Goal: Information Seeking & Learning: Learn about a topic

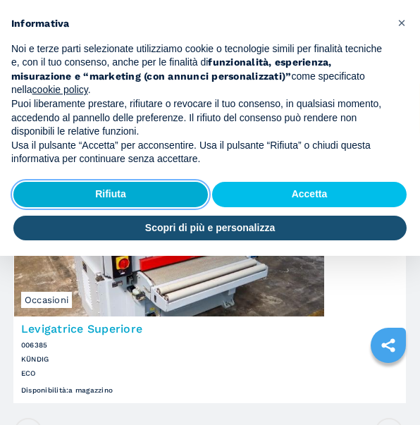
click at [133, 185] on button "Rifiuta" at bounding box center [110, 194] width 194 height 25
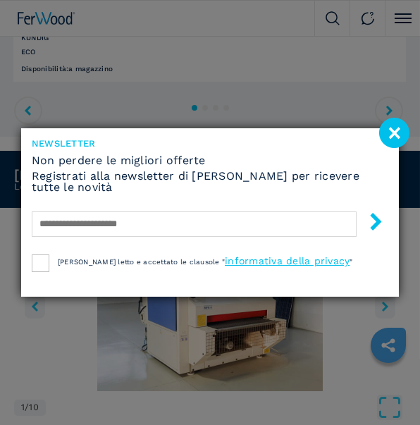
scroll to position [352, 0]
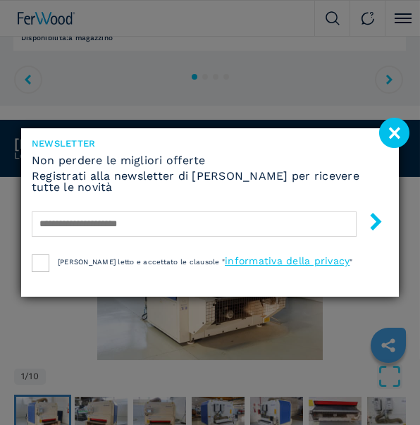
click at [392, 132] on image at bounding box center [394, 133] width 30 height 30
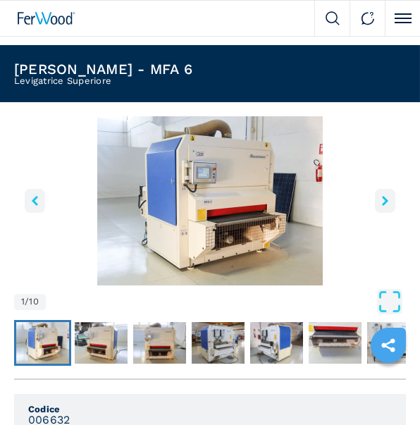
scroll to position [423, 0]
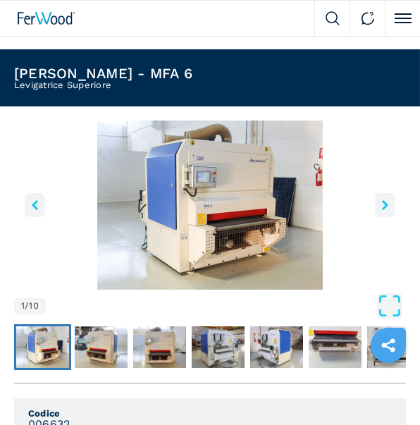
drag, startPoint x: 66, startPoint y: 170, endPoint x: 91, endPoint y: 168, distance: 24.7
click at [68, 170] on img "Go to Slide 1" at bounding box center [210, 204] width 392 height 169
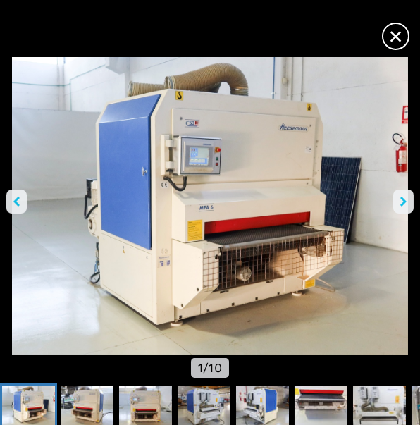
click at [403, 199] on icon "right-button" at bounding box center [403, 201] width 6 height 10
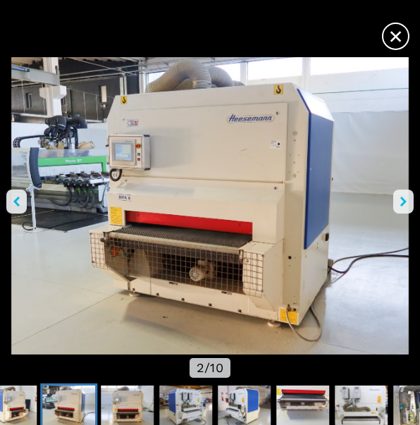
click at [400, 199] on icon "right-button" at bounding box center [403, 201] width 6 height 10
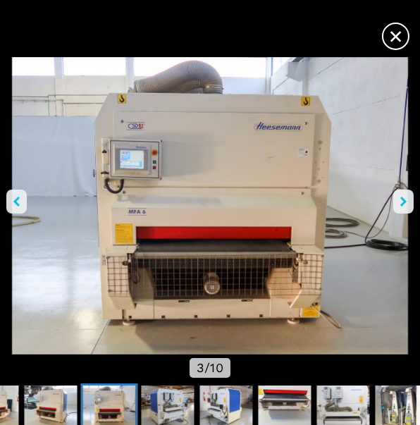
click at [400, 199] on icon "right-button" at bounding box center [403, 201] width 6 height 10
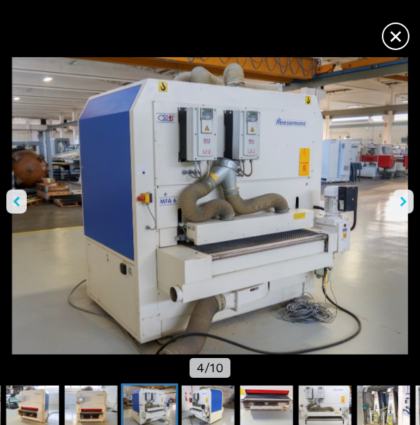
click at [400, 199] on icon "right-button" at bounding box center [403, 201] width 6 height 10
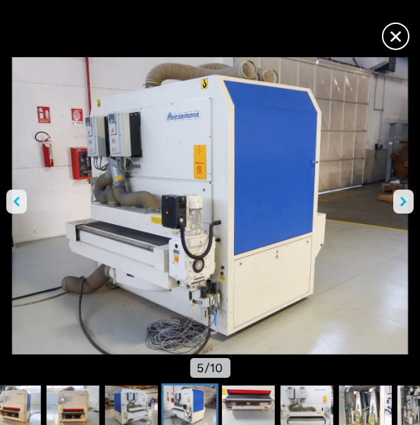
click at [400, 199] on icon "right-button" at bounding box center [403, 201] width 6 height 10
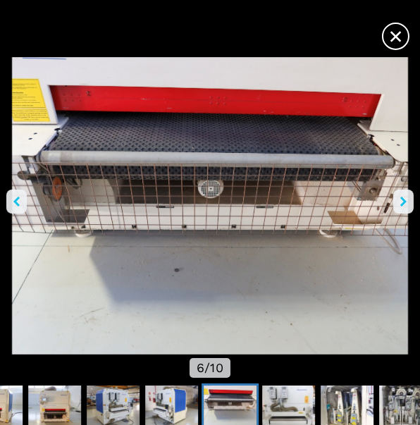
click at [400, 199] on icon "right-button" at bounding box center [403, 201] width 6 height 10
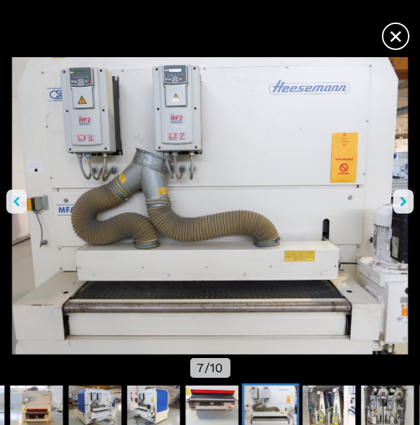
click at [400, 199] on icon "right-button" at bounding box center [403, 201] width 6 height 10
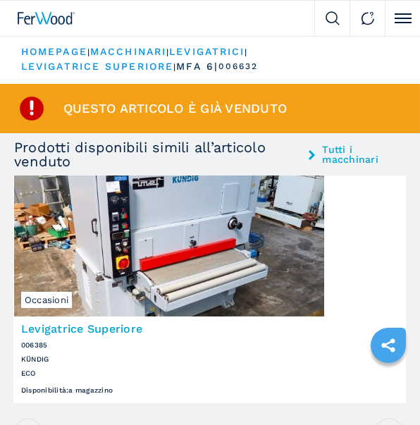
click at [170, 249] on img at bounding box center [169, 245] width 310 height 141
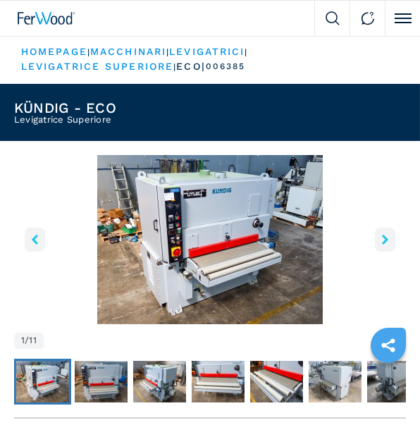
click at [382, 238] on icon "right-button" at bounding box center [385, 240] width 6 height 10
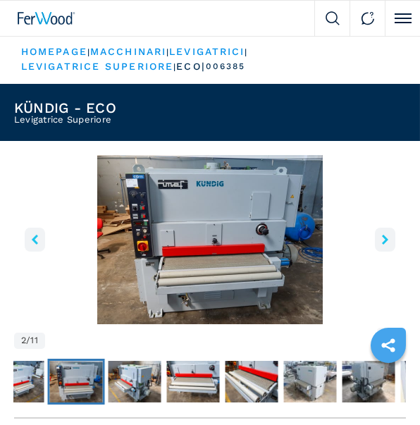
click at [382, 238] on icon "right-button" at bounding box center [385, 240] width 6 height 10
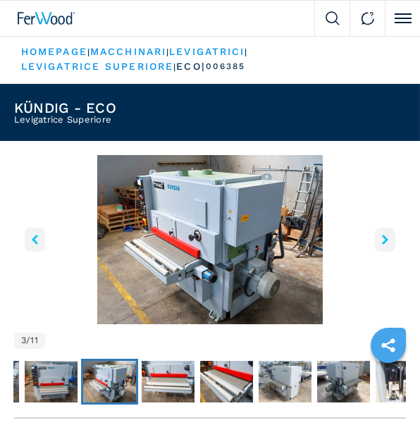
click at [382, 238] on icon "right-button" at bounding box center [385, 240] width 6 height 10
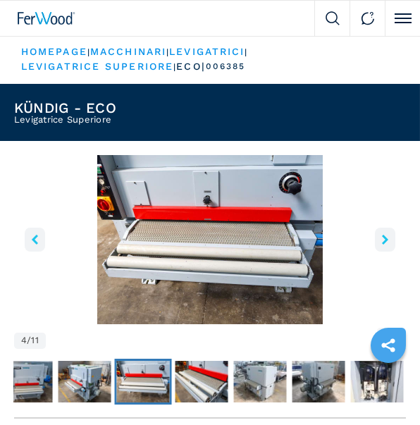
click at [382, 238] on icon "right-button" at bounding box center [385, 240] width 6 height 10
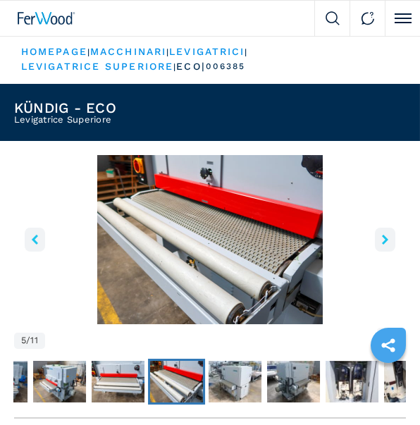
click at [382, 238] on icon "right-button" at bounding box center [385, 240] width 6 height 10
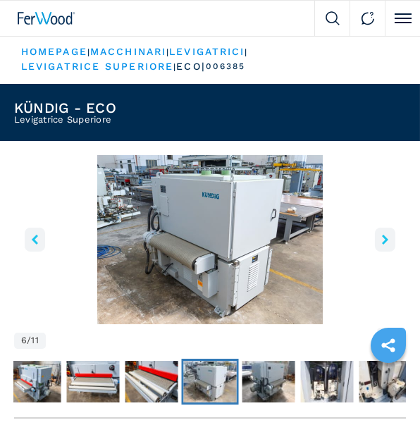
click at [382, 238] on icon "right-button" at bounding box center [385, 240] width 6 height 10
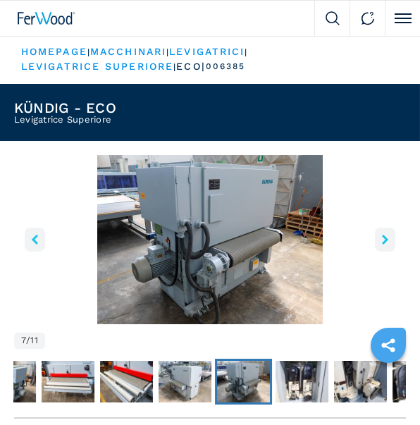
click at [382, 238] on icon "right-button" at bounding box center [385, 240] width 6 height 10
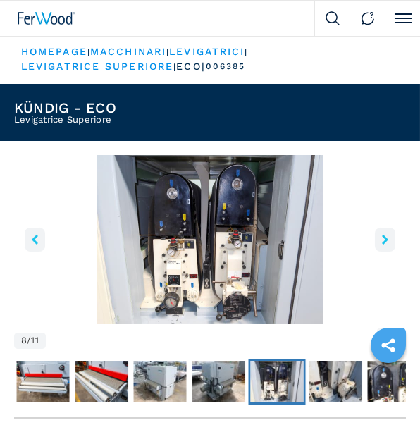
scroll to position [70, 0]
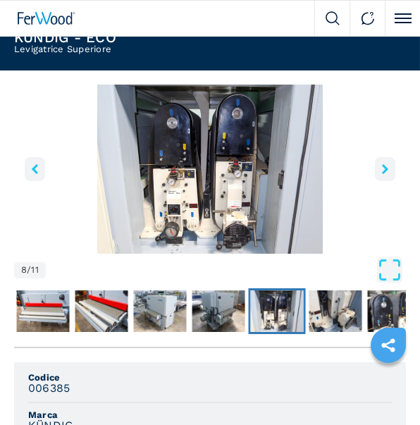
click at [384, 167] on icon "right-button" at bounding box center [385, 169] width 6 height 10
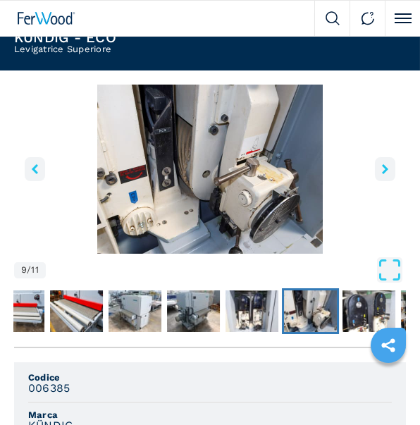
click at [384, 167] on icon "right-button" at bounding box center [385, 169] width 6 height 10
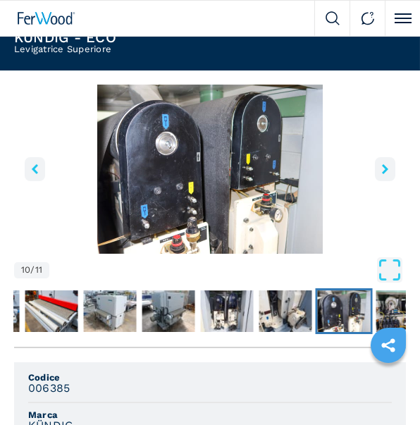
click at [384, 167] on icon "right-button" at bounding box center [385, 169] width 6 height 10
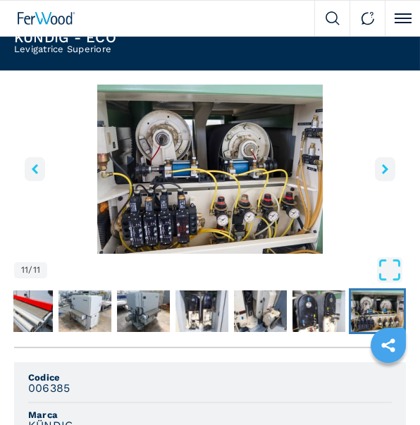
click at [384, 167] on icon "right-button" at bounding box center [385, 169] width 6 height 10
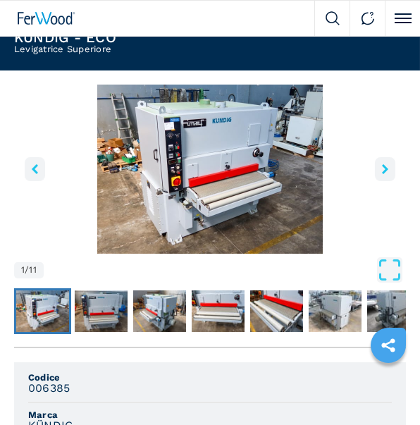
click at [384, 167] on icon "right-button" at bounding box center [385, 169] width 6 height 10
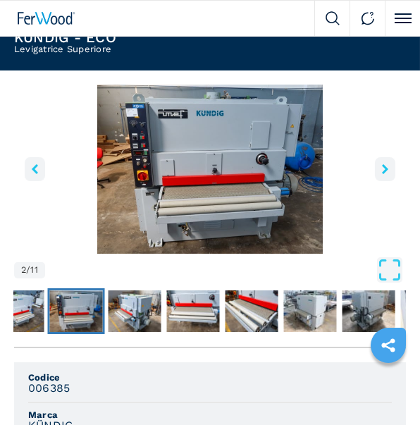
click at [385, 167] on icon "right-button" at bounding box center [385, 169] width 6 height 10
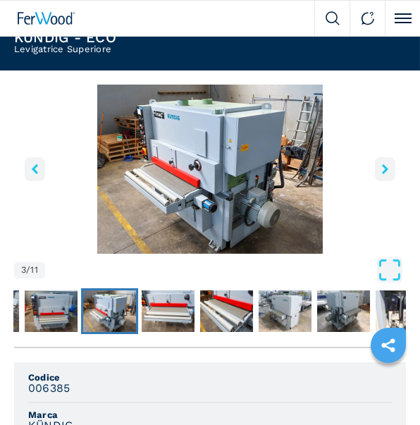
click at [385, 167] on icon "right-button" at bounding box center [385, 169] width 6 height 10
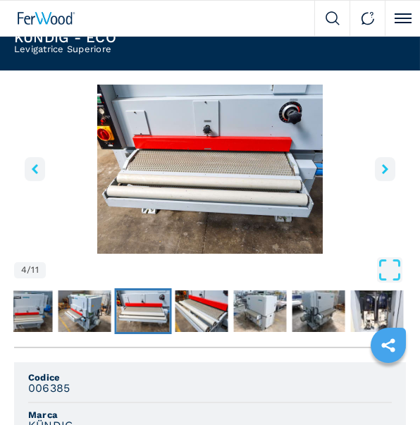
click at [385, 167] on icon "right-button" at bounding box center [385, 169] width 6 height 10
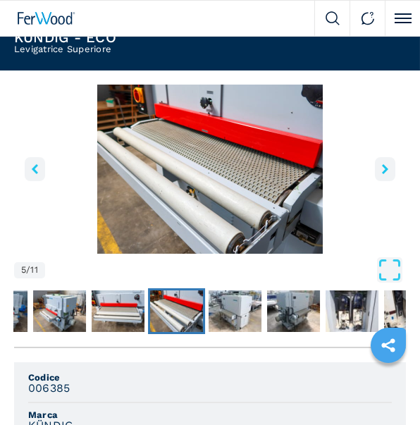
click at [385, 167] on icon "right-button" at bounding box center [385, 169] width 6 height 10
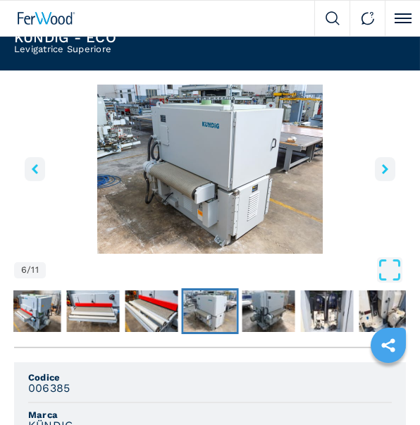
click at [385, 167] on icon "right-button" at bounding box center [385, 169] width 6 height 10
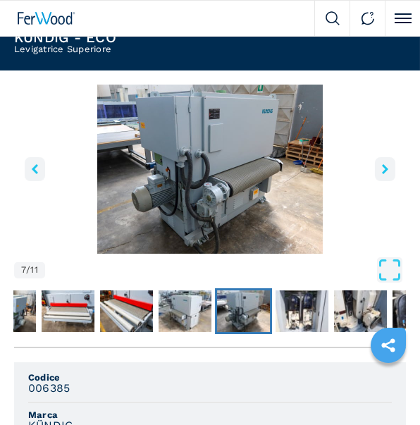
click at [385, 167] on icon "right-button" at bounding box center [385, 169] width 6 height 10
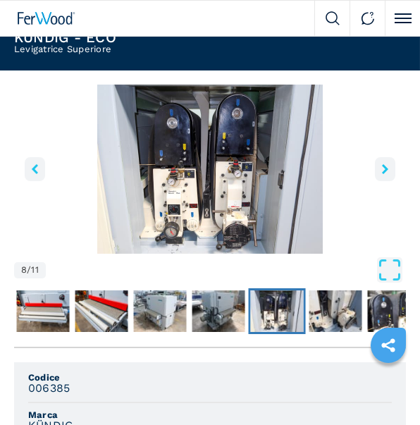
click at [385, 167] on icon "right-button" at bounding box center [385, 169] width 6 height 10
